Goal: Task Accomplishment & Management: Use online tool/utility

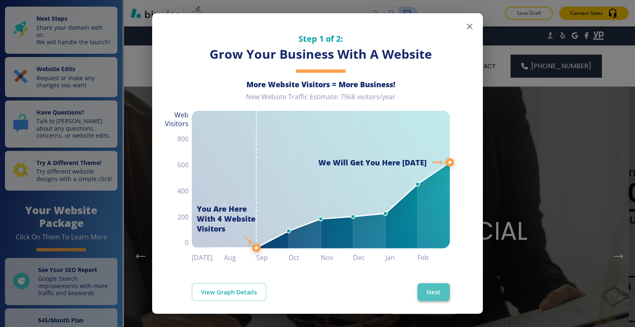
click at [430, 286] on button "Next" at bounding box center [433, 291] width 32 height 17
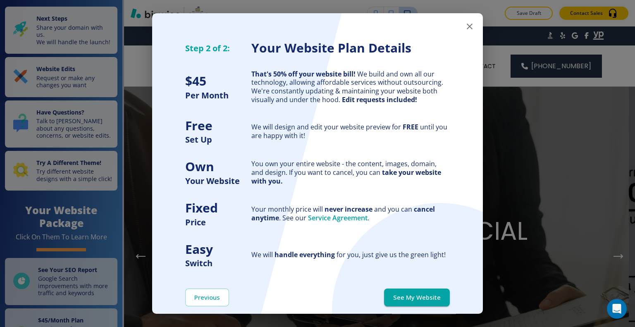
click at [430, 286] on div "Previous See My Website" at bounding box center [317, 297] width 330 height 57
click at [428, 299] on button "See My Website" at bounding box center [417, 296] width 66 height 17
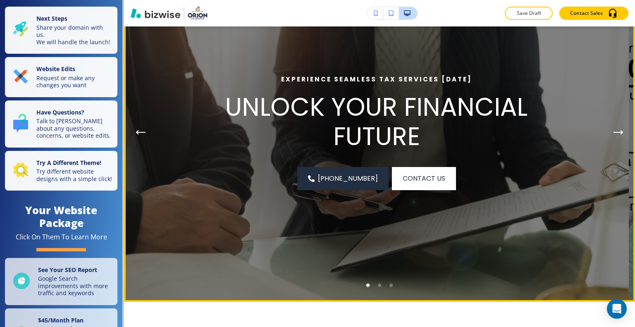
scroll to position [83, 0]
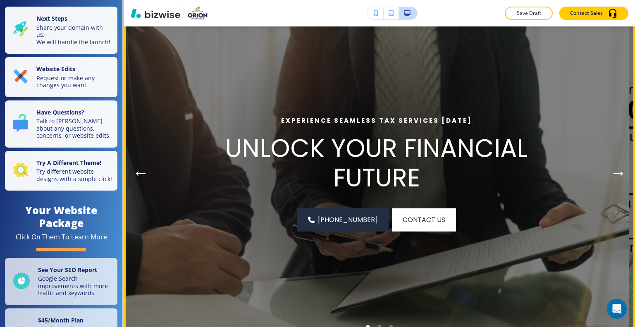
click at [613, 174] on icon "Next Hero Image" at bounding box center [618, 173] width 10 height 5
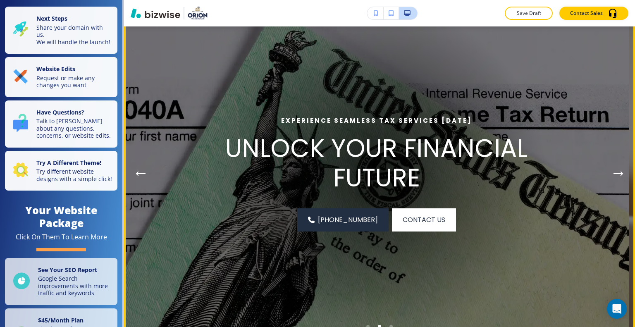
click at [613, 174] on icon "Next Hero Image" at bounding box center [618, 173] width 10 height 5
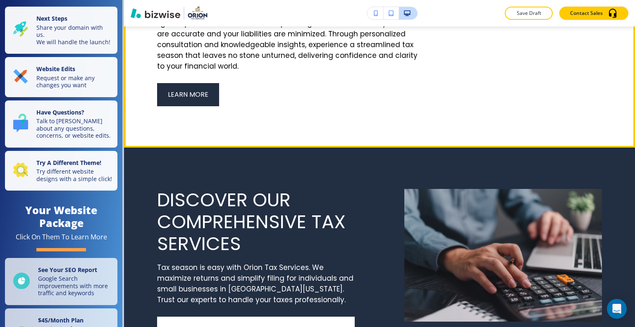
scroll to position [950, 0]
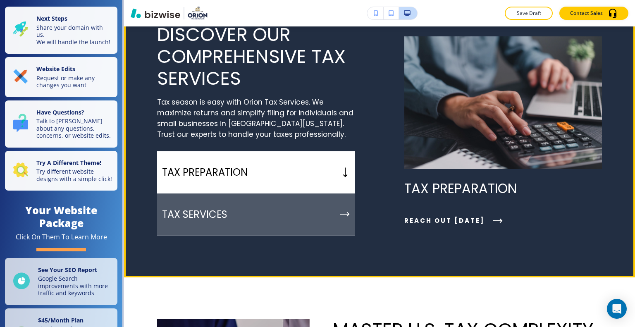
click at [321, 236] on div "TAX SERVICES" at bounding box center [255, 214] width 197 height 43
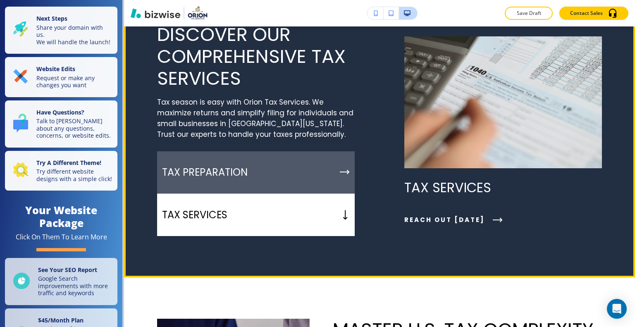
click at [322, 194] on div "TAX PREPARATION" at bounding box center [255, 172] width 197 height 43
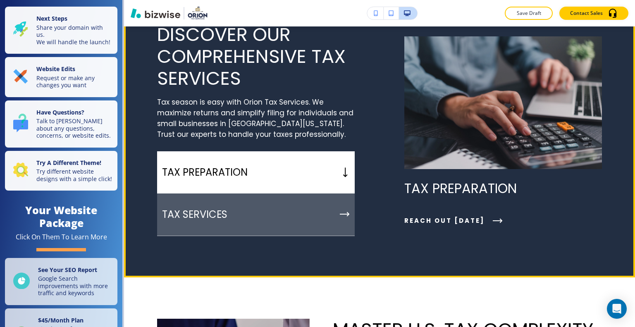
click at [318, 236] on div "TAX SERVICES" at bounding box center [255, 214] width 197 height 43
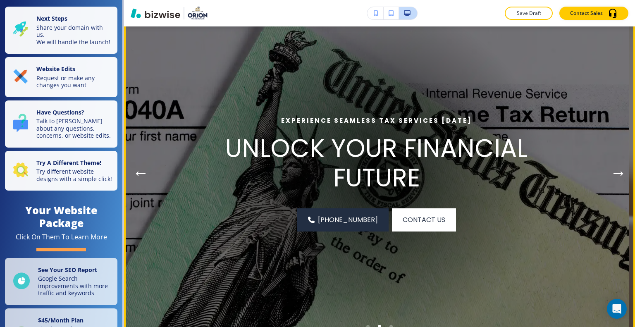
scroll to position [41, 0]
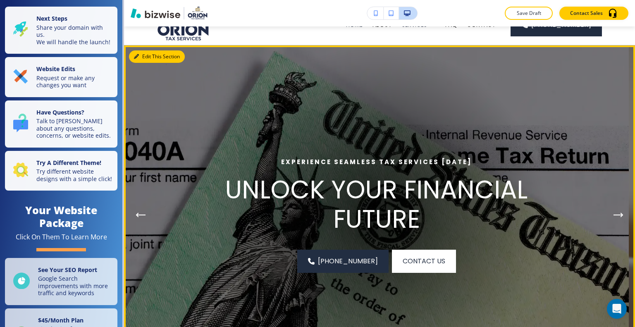
click at [147, 59] on button "Edit This Section" at bounding box center [157, 56] width 56 height 12
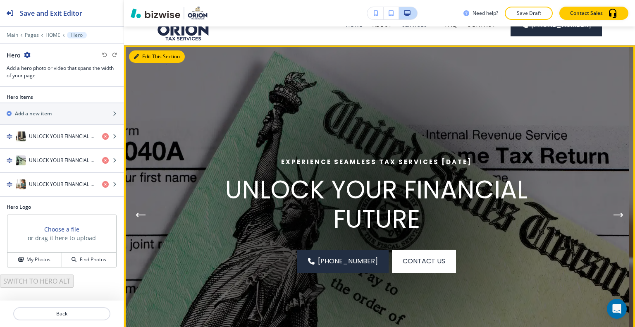
scroll to position [60, 0]
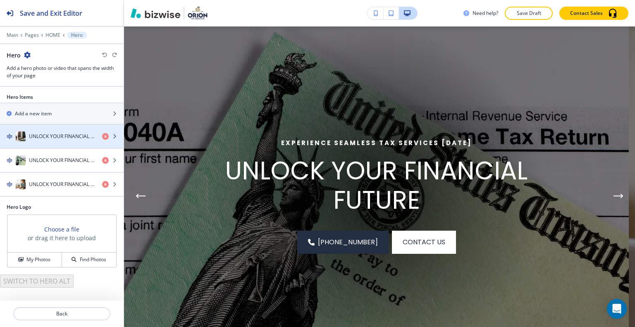
click at [63, 138] on h4 "UNLOCK YOUR FINANCIAL FUTURE" at bounding box center [62, 136] width 67 height 7
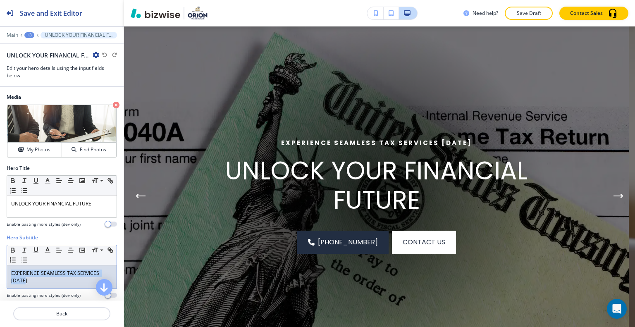
drag, startPoint x: 65, startPoint y: 281, endPoint x: 7, endPoint y: 266, distance: 59.4
click at [2, 264] on div "Hero Subtitle Small Normal Large Huge EXPERIENCE SEAMLESS TAX SERVICES [DATE] E…" at bounding box center [62, 269] width 124 height 71
copy p "EXPERIENCE SEAMLESS TAX SERVICES [DATE]"
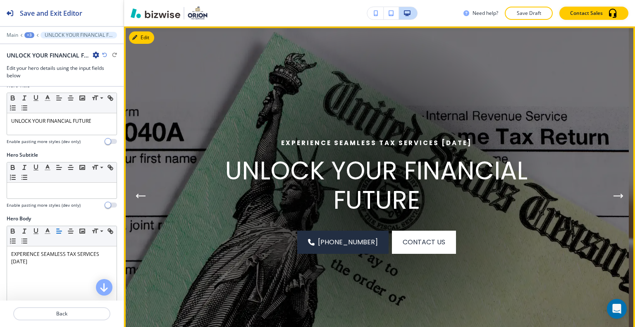
click at [131, 200] on img at bounding box center [376, 195] width 504 height 339
click at [140, 195] on icon "Previous Hero Image" at bounding box center [140, 195] width 10 height 5
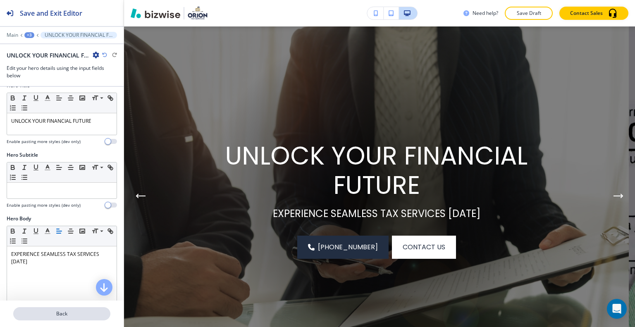
click at [43, 314] on p "Back" at bounding box center [61, 313] width 95 height 7
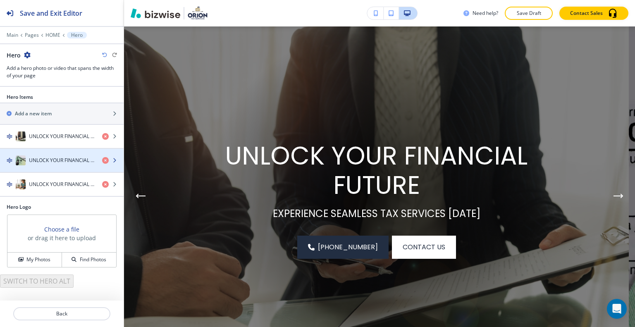
click at [52, 153] on div "button" at bounding box center [62, 152] width 124 height 7
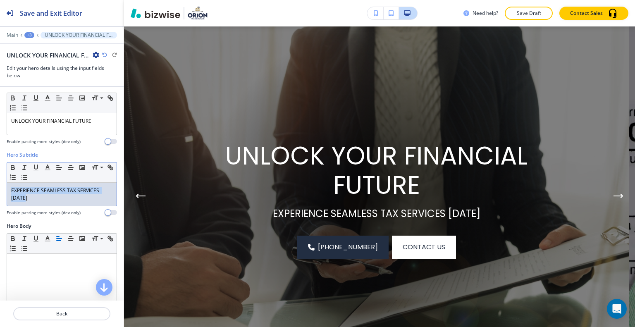
drag, startPoint x: 46, startPoint y: 197, endPoint x: 0, endPoint y: 182, distance: 48.6
click at [0, 182] on div "Hero Subtitle Small Normal Large Huge EXPERIENCE SEAMLESS TAX SERVICES [DATE] E…" at bounding box center [62, 186] width 124 height 71
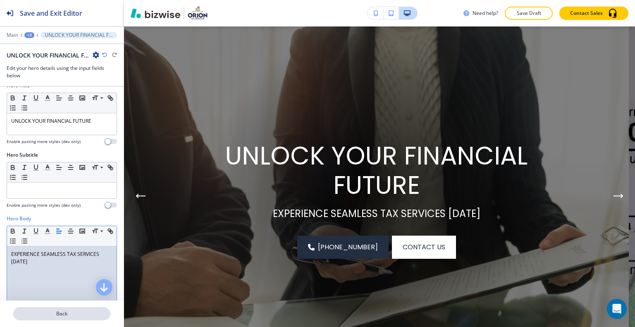
click at [66, 314] on p "Back" at bounding box center [61, 313] width 95 height 7
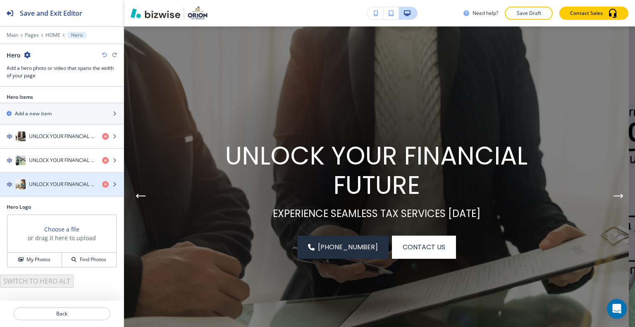
click at [51, 183] on h4 "UNLOCK YOUR FINANCIAL FUTURE" at bounding box center [62, 184] width 67 height 7
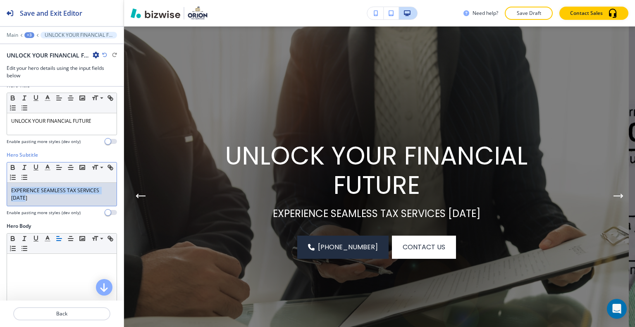
drag, startPoint x: 40, startPoint y: 202, endPoint x: 0, endPoint y: 190, distance: 41.3
click at [0, 190] on div "Hero Subtitle Small Normal Large Huge EXPERIENCE SEAMLESS TAX SERVICES [DATE] E…" at bounding box center [62, 186] width 124 height 71
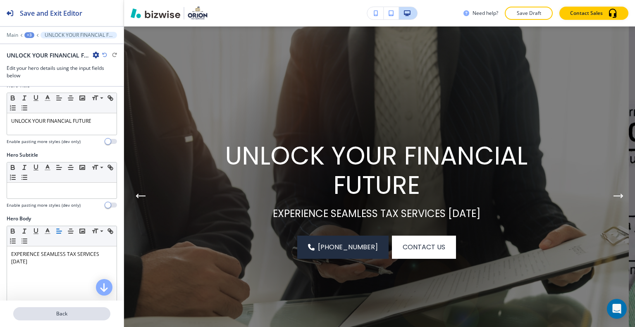
click at [60, 309] on button "Back" at bounding box center [61, 313] width 97 height 13
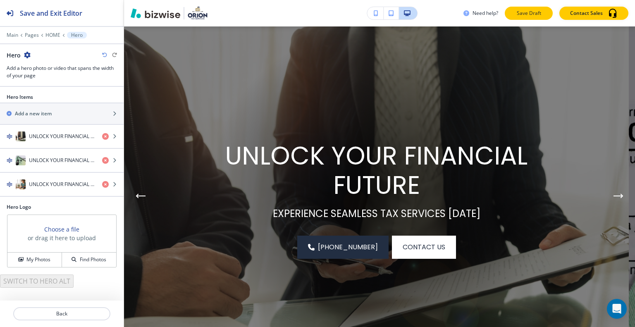
click at [542, 11] on p "Save Draft" at bounding box center [528, 13] width 26 height 7
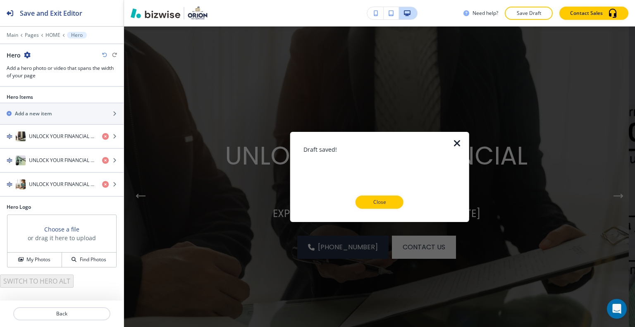
click at [382, 192] on div "Draft saved! Close" at bounding box center [379, 177] width 152 height 64
click at [382, 200] on p "Close" at bounding box center [379, 201] width 26 height 7
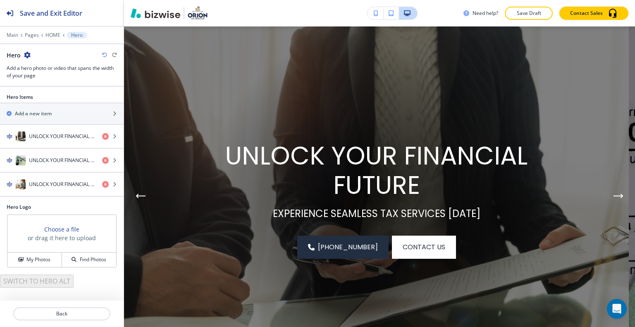
click at [615, 197] on icon "Next Hero Image" at bounding box center [618, 195] width 10 height 5
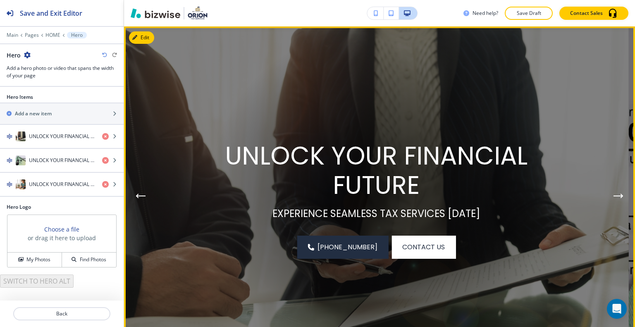
click at [620, 197] on icon "Next Hero Image" at bounding box center [621, 195] width 2 height 3
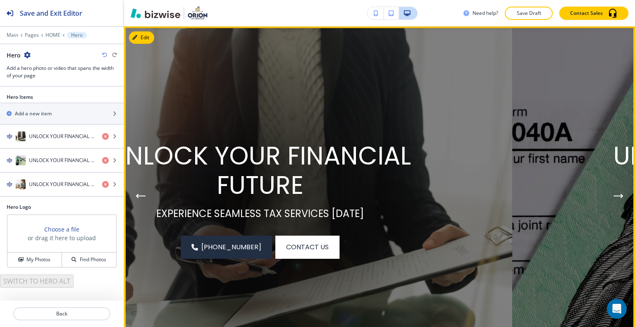
click at [620, 197] on icon "Next Hero Image" at bounding box center [621, 195] width 2 height 3
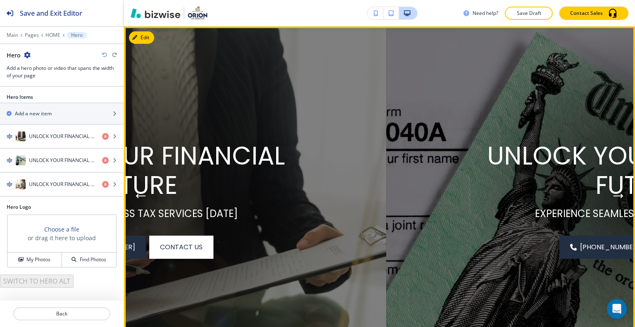
click at [620, 197] on icon "Next Hero Image" at bounding box center [621, 195] width 2 height 3
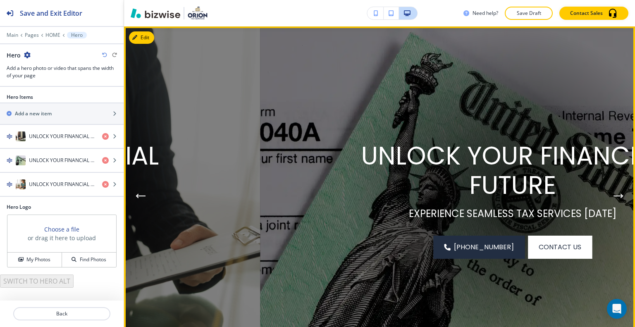
click at [620, 197] on icon "Next Hero Image" at bounding box center [621, 195] width 2 height 3
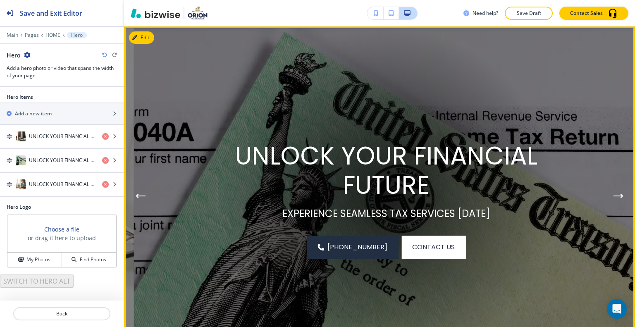
click at [620, 196] on icon "Next Hero Image" at bounding box center [621, 195] width 2 height 3
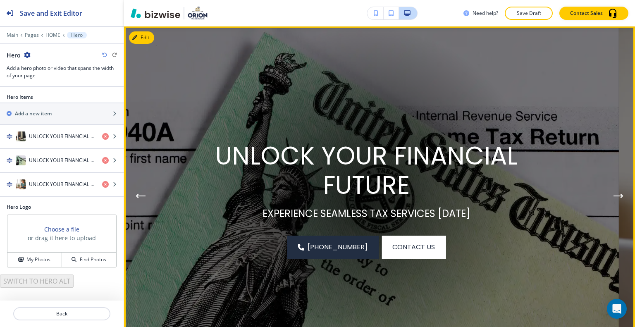
click at [620, 196] on icon "Next Hero Image" at bounding box center [621, 195] width 2 height 3
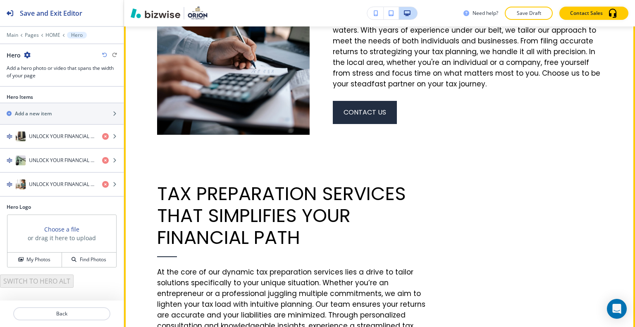
scroll to position [391, 0]
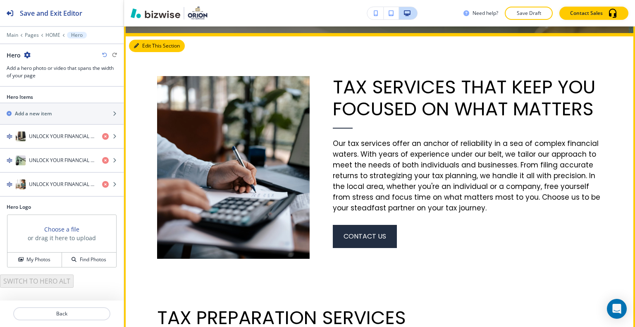
click at [151, 44] on button "Edit This Section" at bounding box center [157, 46] width 56 height 12
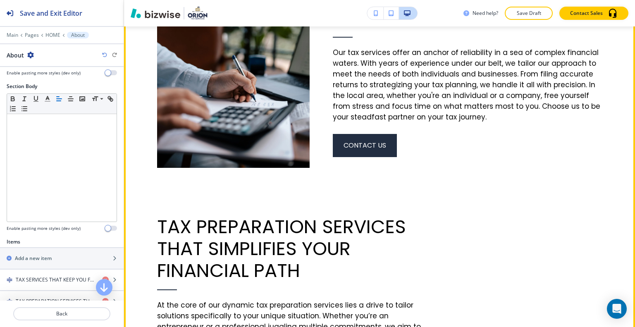
scroll to position [358, 0]
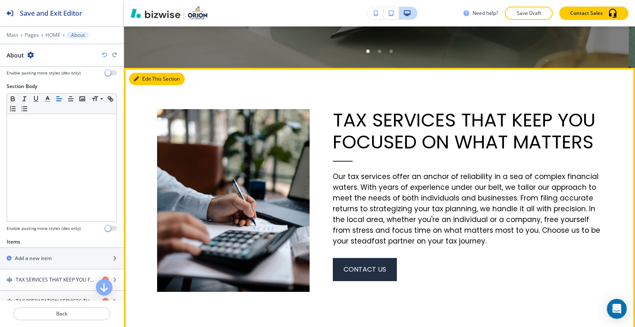
click at [147, 78] on button "Edit This Section" at bounding box center [157, 79] width 56 height 12
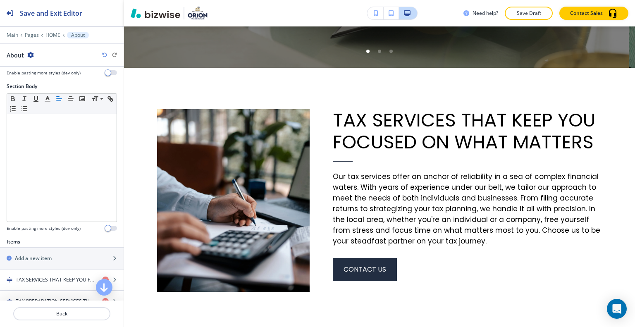
scroll to position [260, 0]
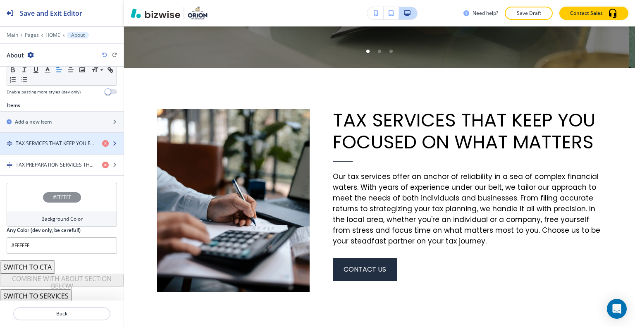
click at [60, 142] on h4 "TAX SERVICES THAT KEEP YOU FOCUSED ON WHAT MATTERS" at bounding box center [56, 143] width 80 height 7
click at [61, 142] on h4 "TAX SERVICES THAT KEEP YOU FOCUSED ON WHAT MATTERS" at bounding box center [56, 143] width 80 height 7
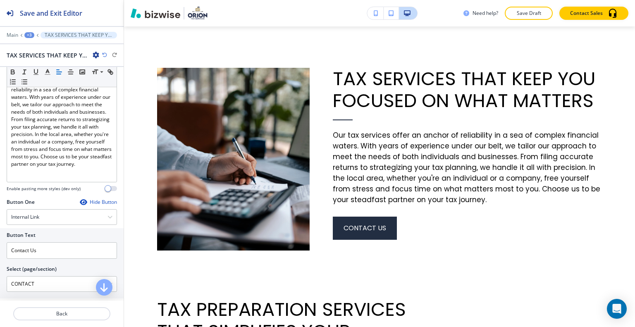
scroll to position [248, 0]
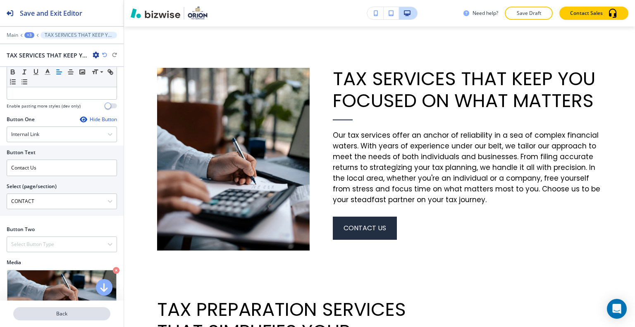
drag, startPoint x: 59, startPoint y: 312, endPoint x: 62, endPoint y: 309, distance: 4.4
click at [62, 309] on button "Back" at bounding box center [61, 313] width 97 height 13
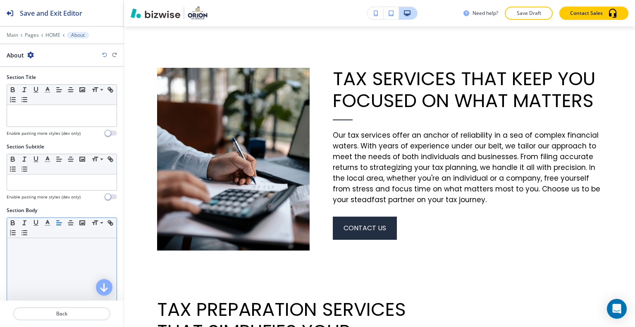
scroll to position [165, 0]
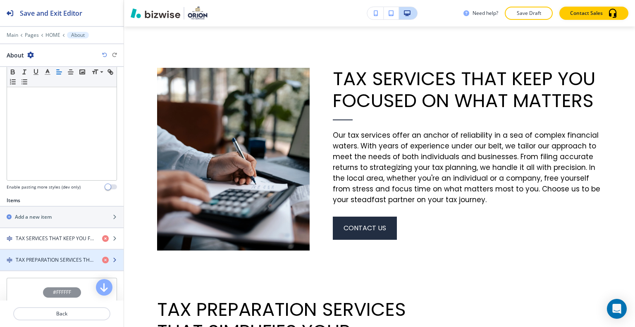
click at [47, 256] on h4 "TAX PREPARATION SERVICES THAT SIMPLIFIES YOUR FINANCIAL PATH" at bounding box center [56, 259] width 80 height 7
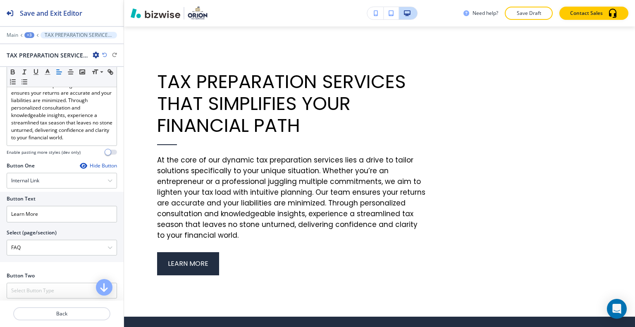
scroll to position [248, 0]
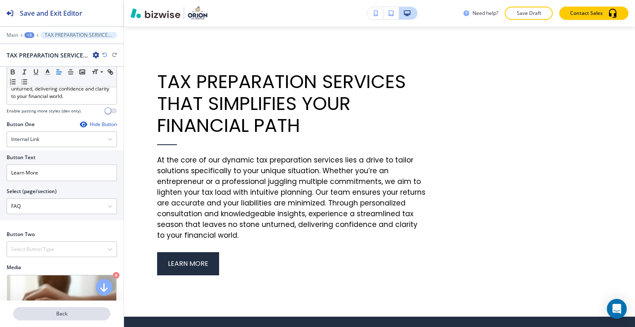
click at [68, 316] on p "Back" at bounding box center [61, 313] width 95 height 7
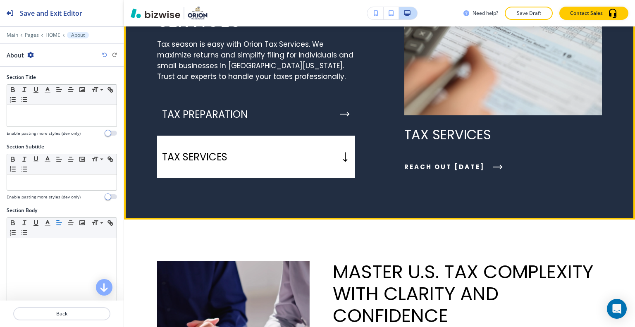
scroll to position [936, 0]
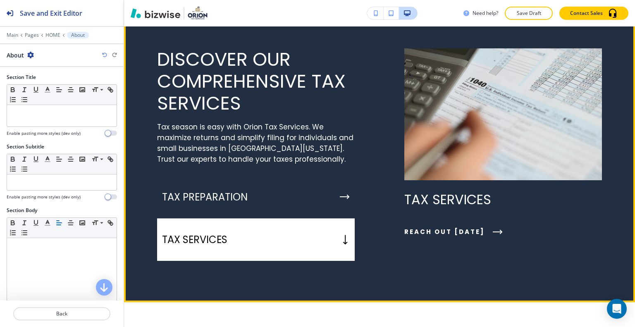
click at [149, 24] on button "Edit This Section" at bounding box center [157, 18] width 56 height 12
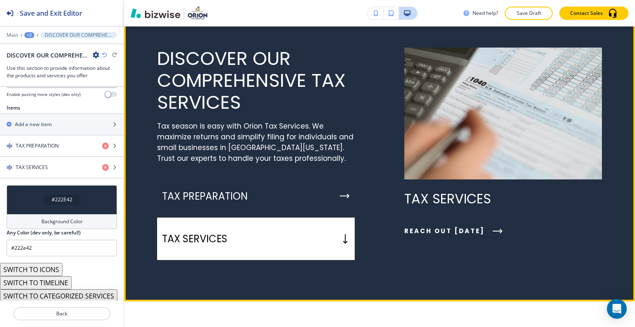
scroll to position [896, 0]
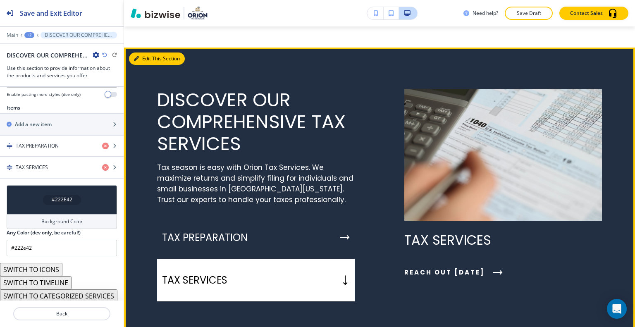
click at [147, 65] on button "Edit This Section" at bounding box center [157, 58] width 56 height 12
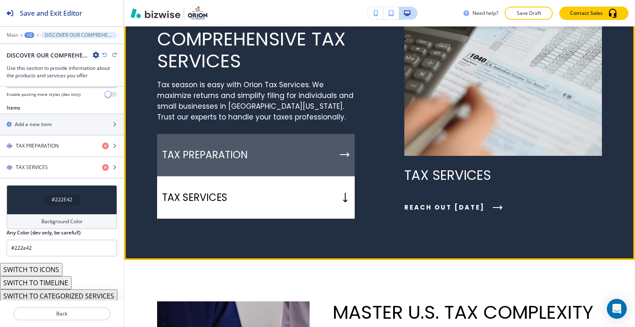
click at [276, 176] on div "TAX PREPARATION" at bounding box center [255, 155] width 197 height 43
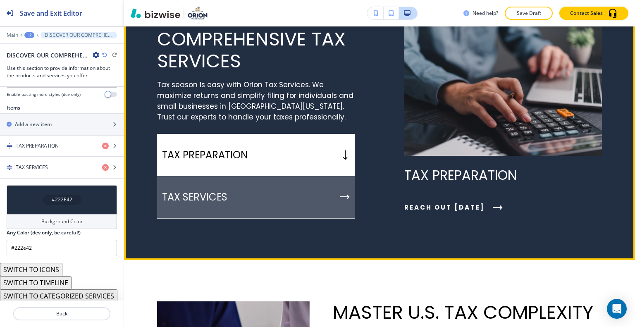
click at [266, 219] on div "TAX SERVICES" at bounding box center [255, 197] width 197 height 43
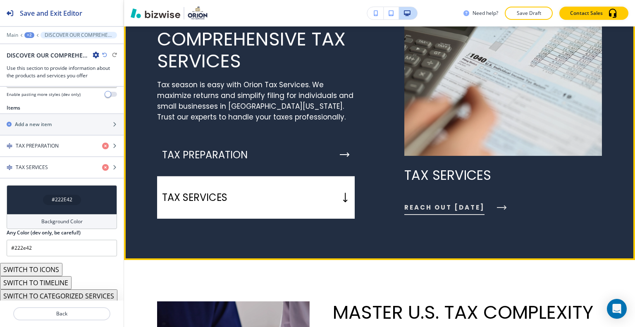
click at [463, 212] on span "REACH OUT [DATE]" at bounding box center [444, 207] width 80 height 10
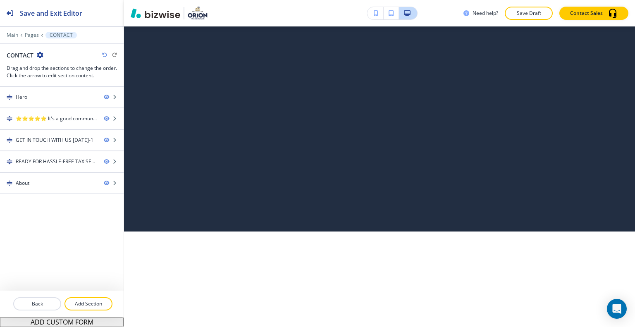
scroll to position [0, 0]
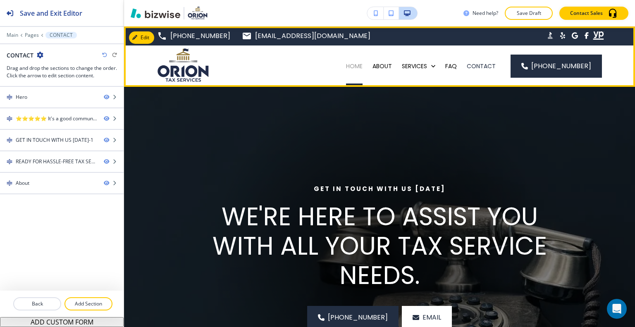
click at [362, 64] on p "HOME" at bounding box center [354, 66] width 17 height 8
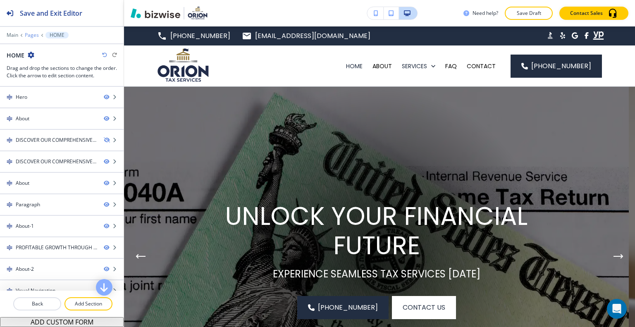
click at [27, 35] on p "Pages" at bounding box center [32, 35] width 14 height 6
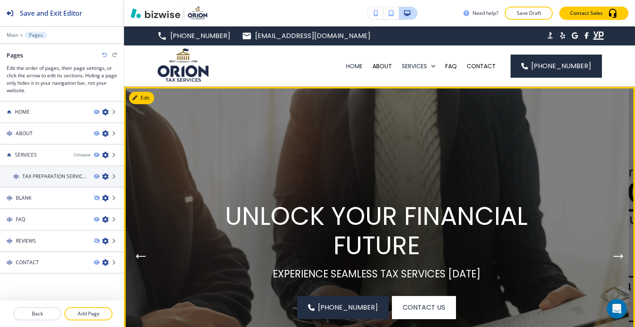
scroll to position [165, 0]
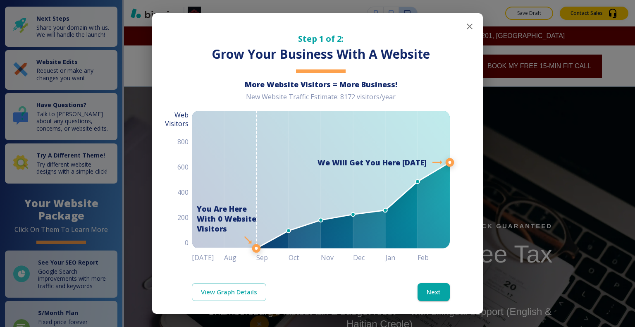
click at [469, 24] on button "button" at bounding box center [469, 26] width 17 height 17
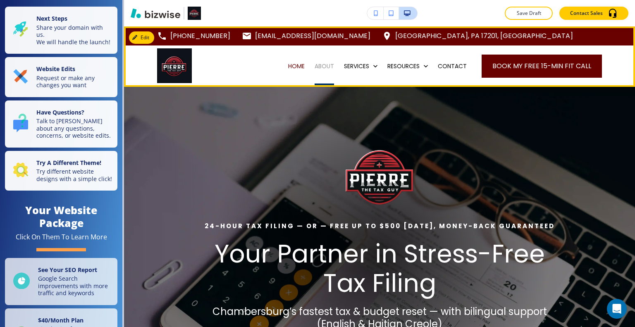
click at [320, 69] on p "ABOUT" at bounding box center [323, 66] width 19 height 8
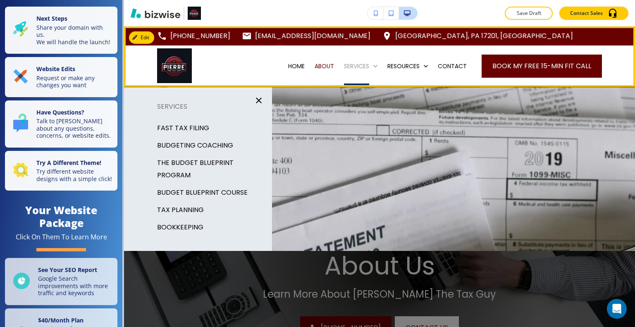
click at [348, 67] on p "SERVICES" at bounding box center [356, 66] width 25 height 8
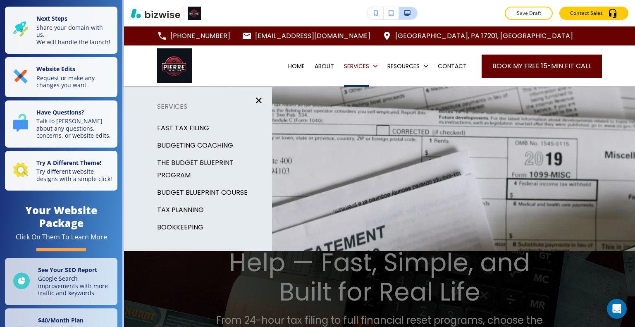
click at [193, 126] on p "FAST TAX FILING" at bounding box center [183, 128] width 52 height 12
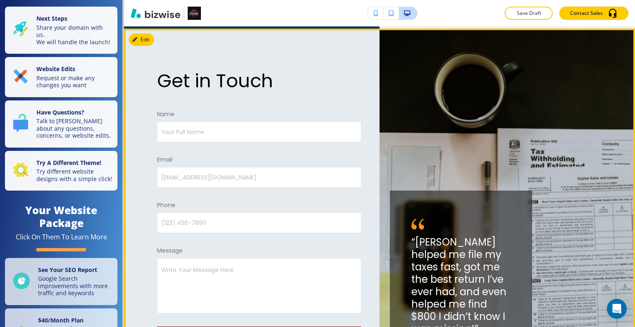
scroll to position [1239, 0]
